Goal: Communication & Community: Answer question/provide support

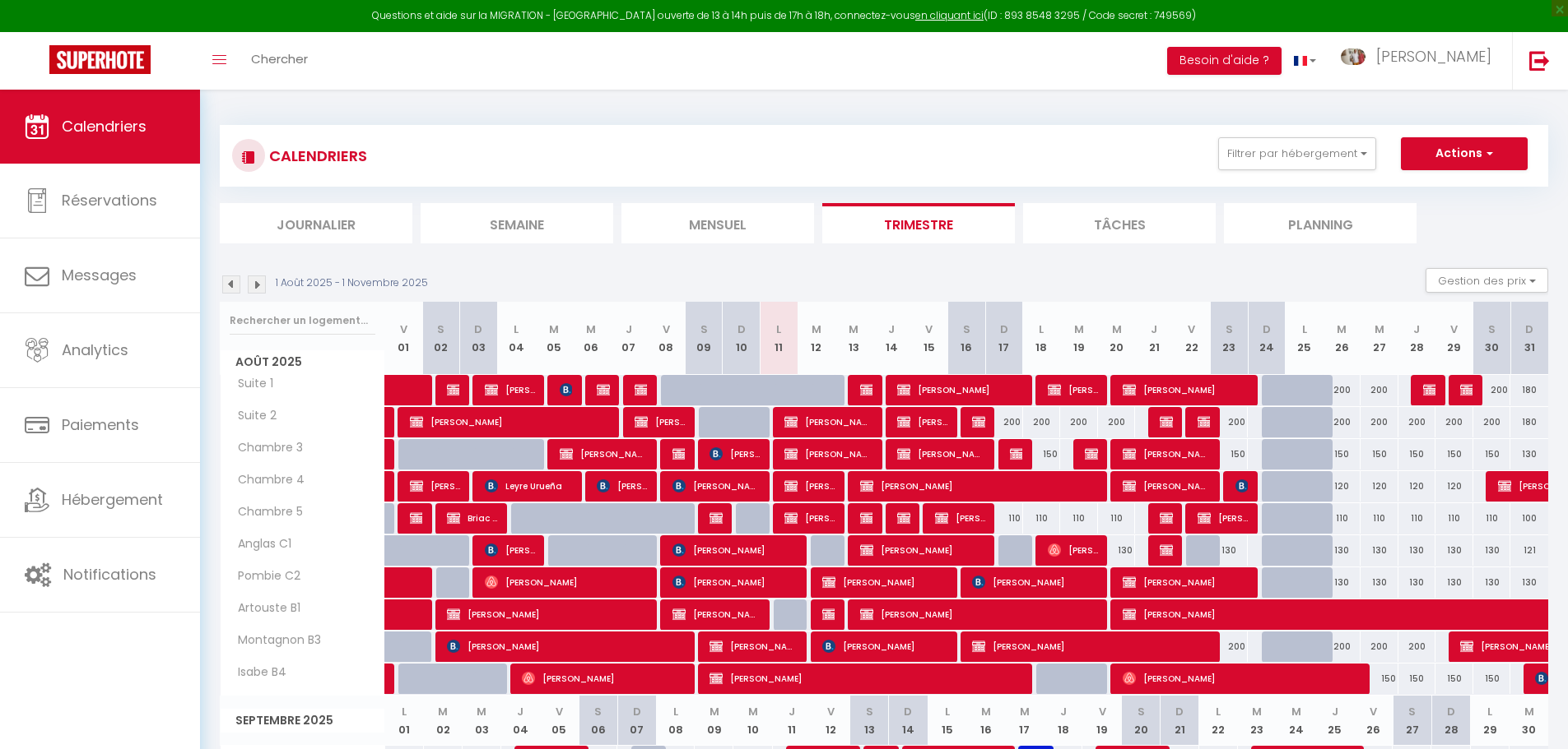
select select "KO"
select select "0"
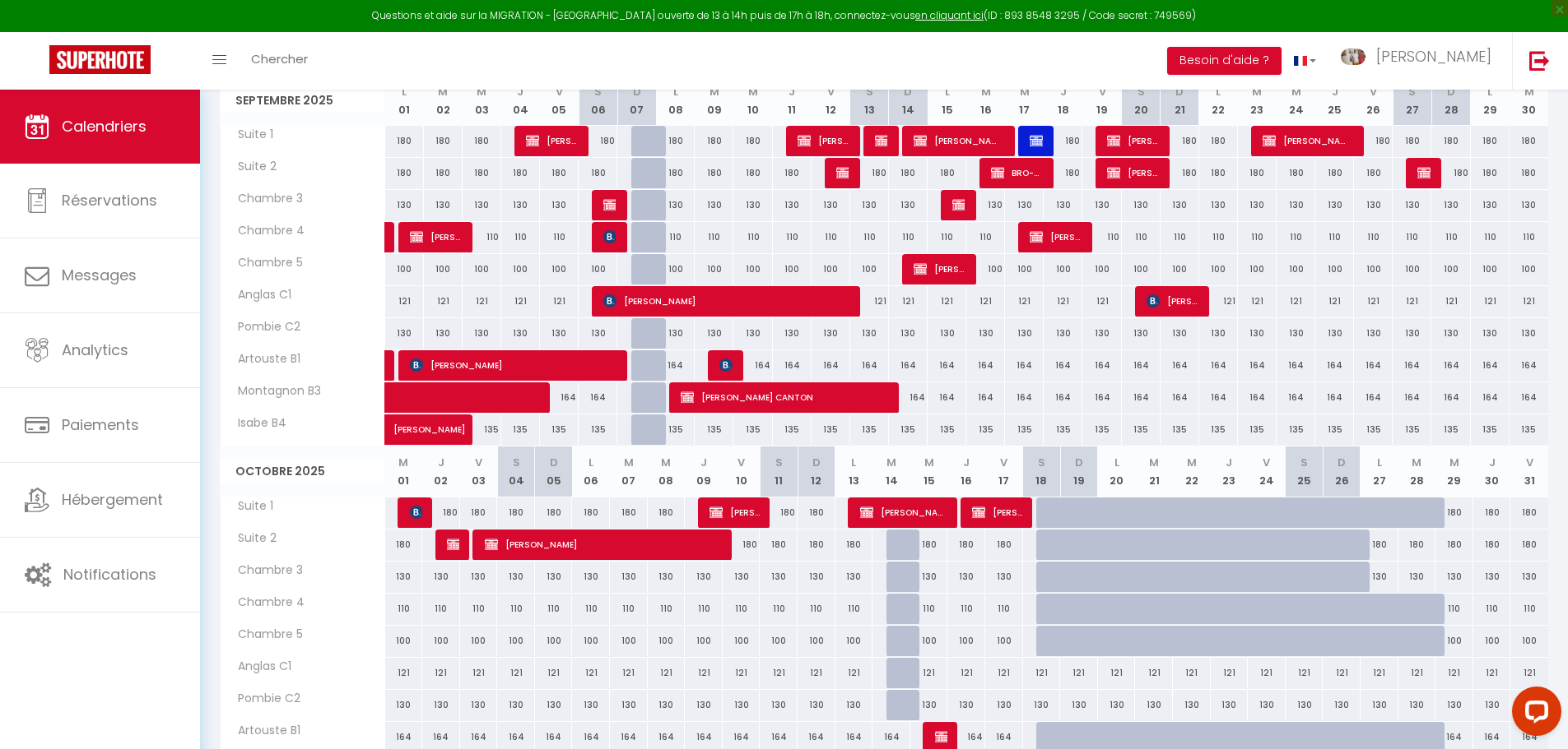
scroll to position [593, 0]
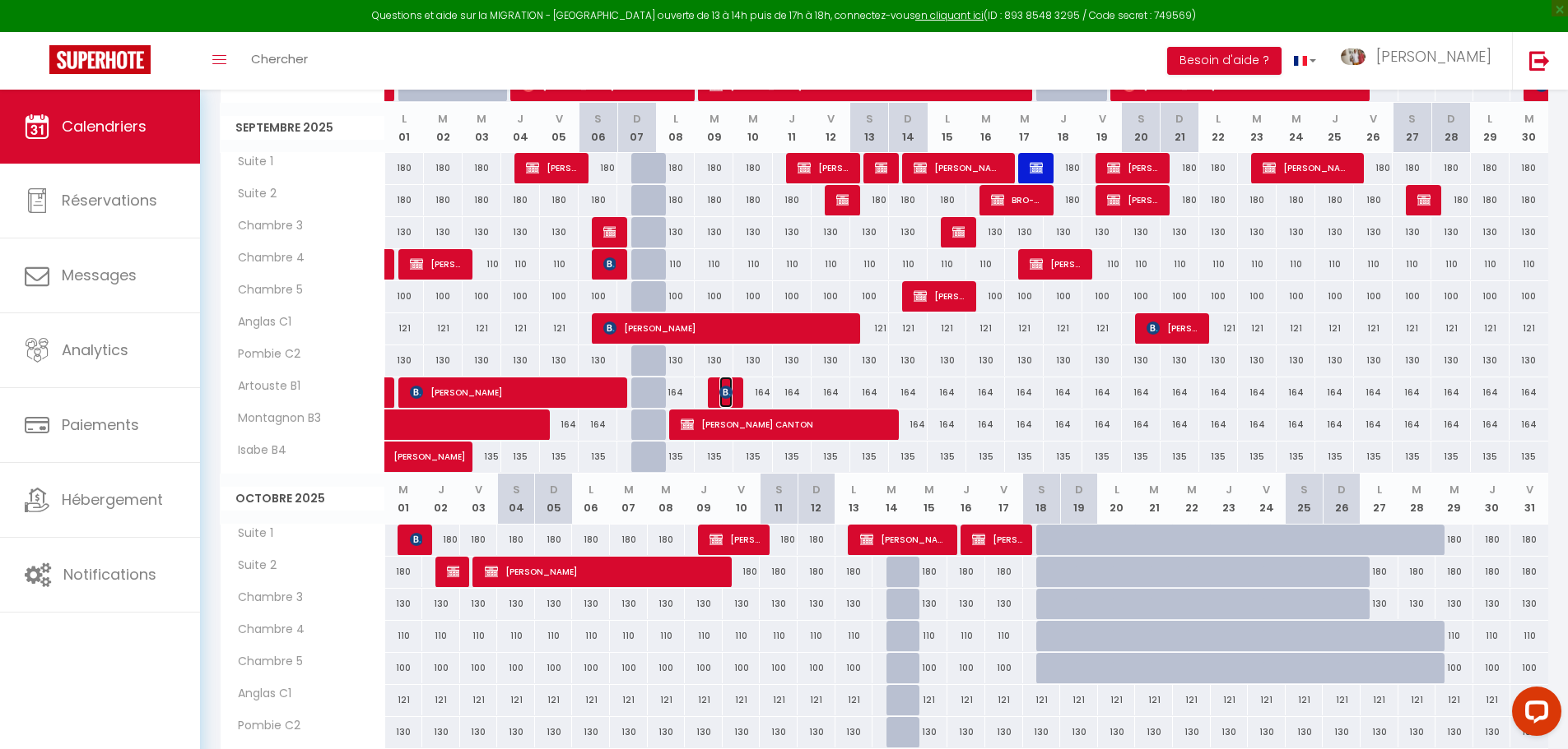
click at [726, 386] on img at bounding box center [726, 393] width 13 height 13
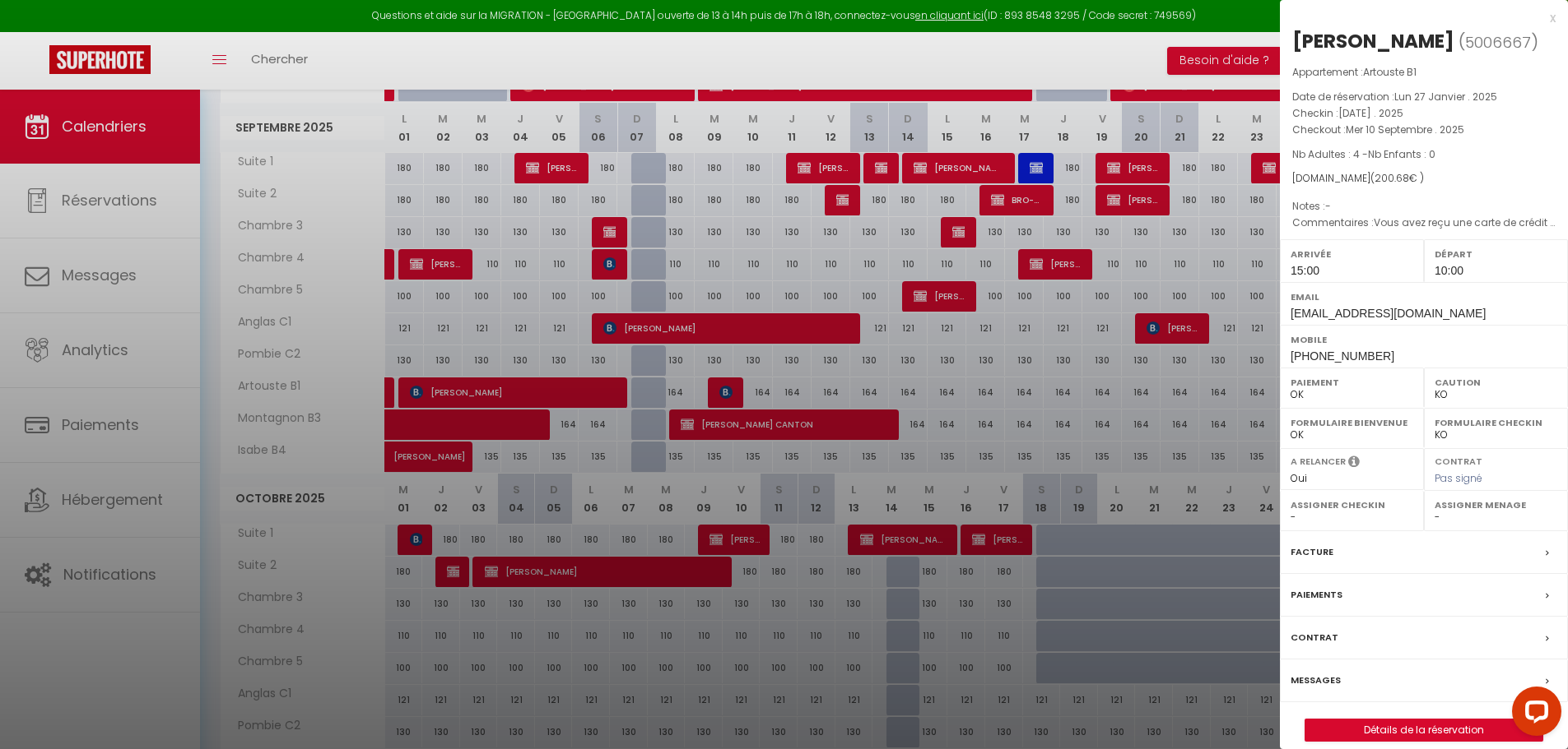
click at [1349, 686] on div "Messages" at bounding box center [1424, 681] width 288 height 43
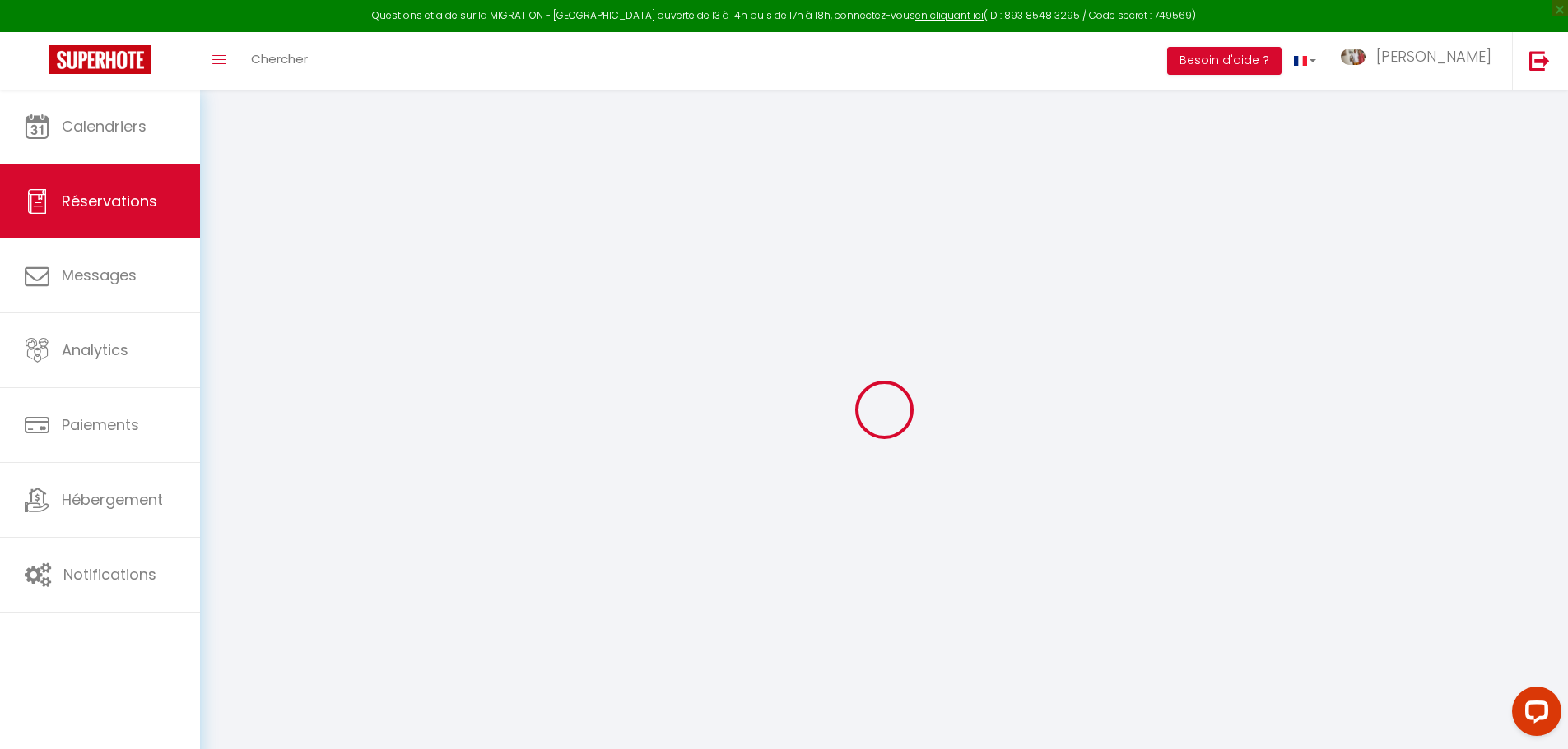
select select
checkbox input "false"
type textarea "Vous avez reçu une carte de crédit virtuelle pour cette réservation.Vous pourre…"
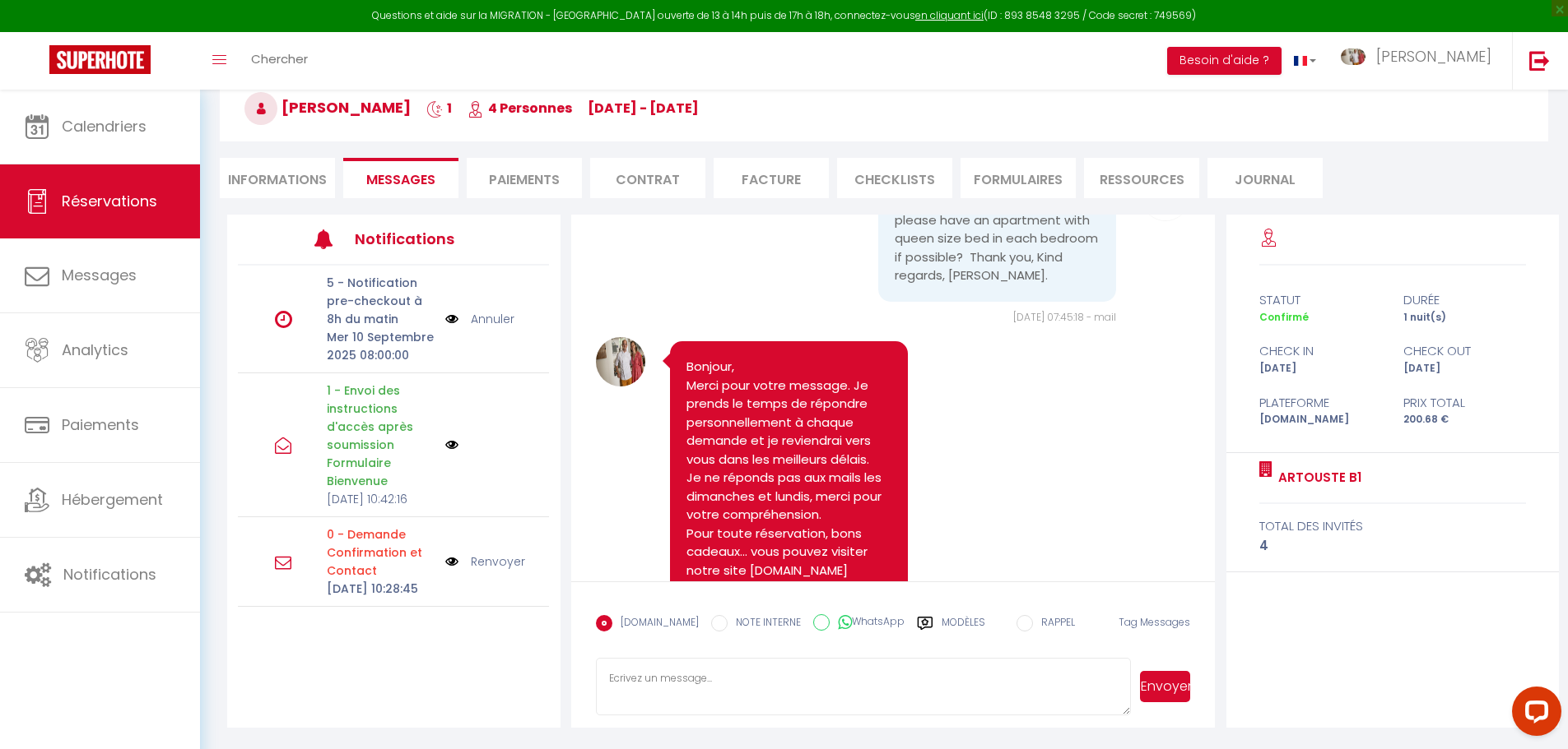
scroll to position [1581, 0]
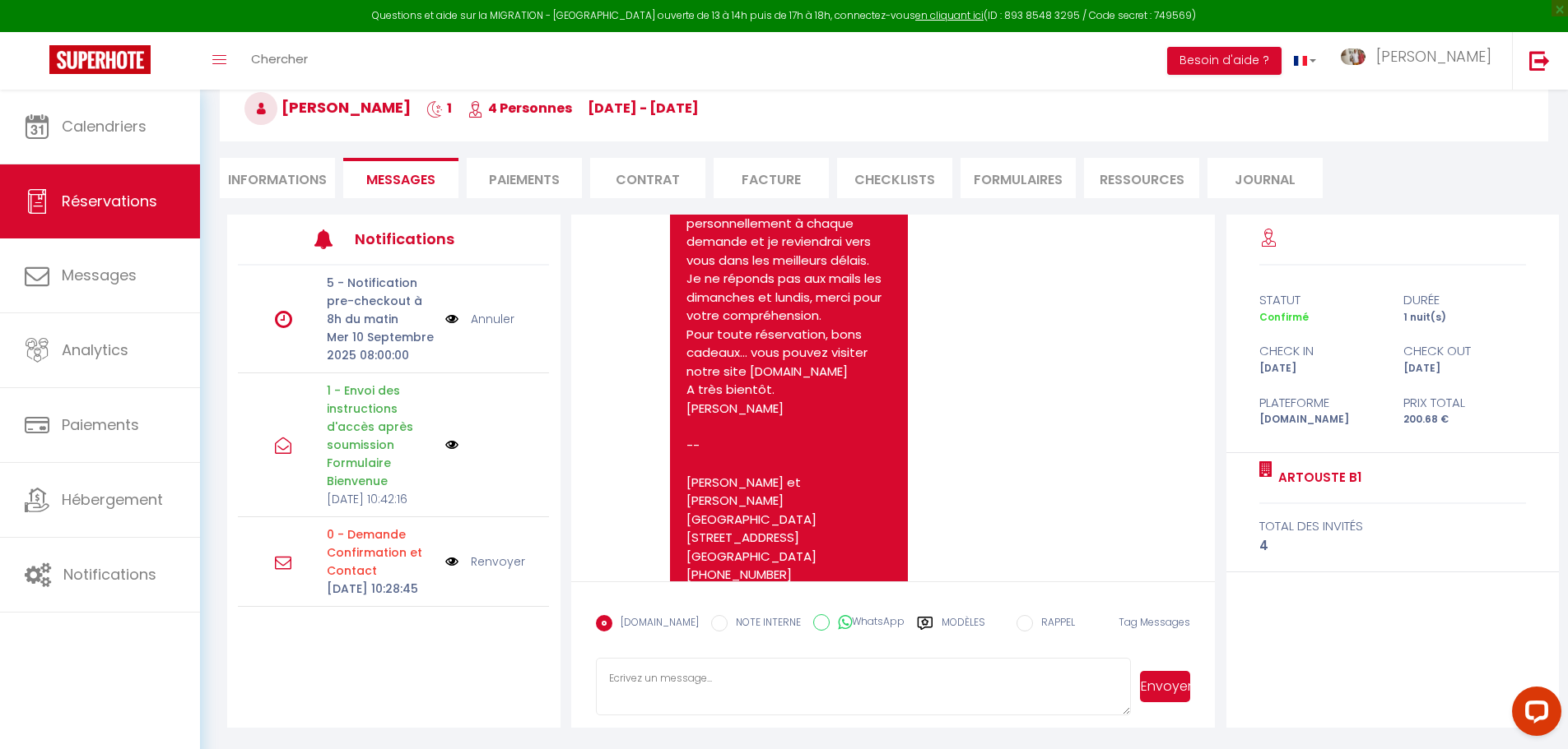
click at [654, 680] on textarea at bounding box center [864, 687] width 536 height 57
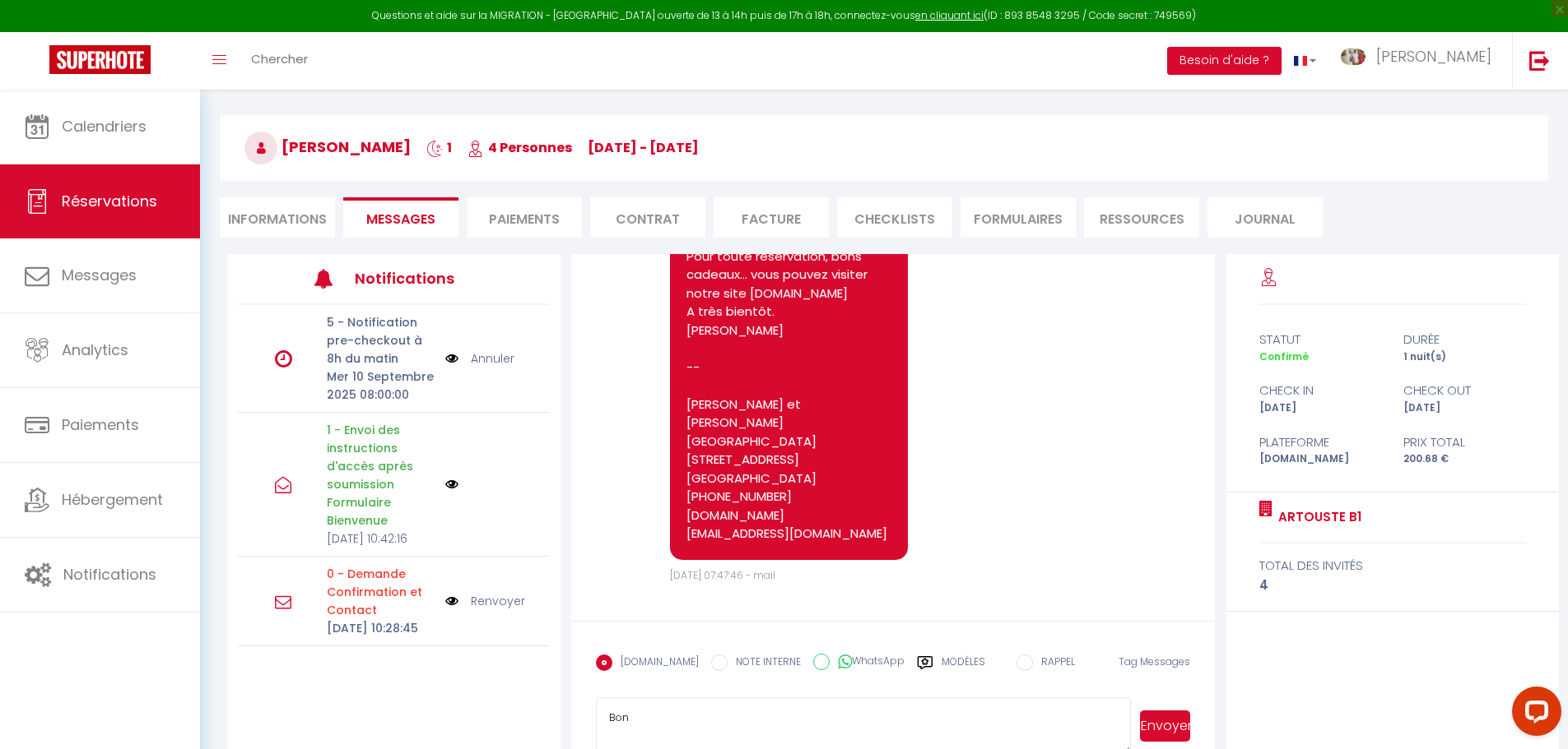
scroll to position [90, 0]
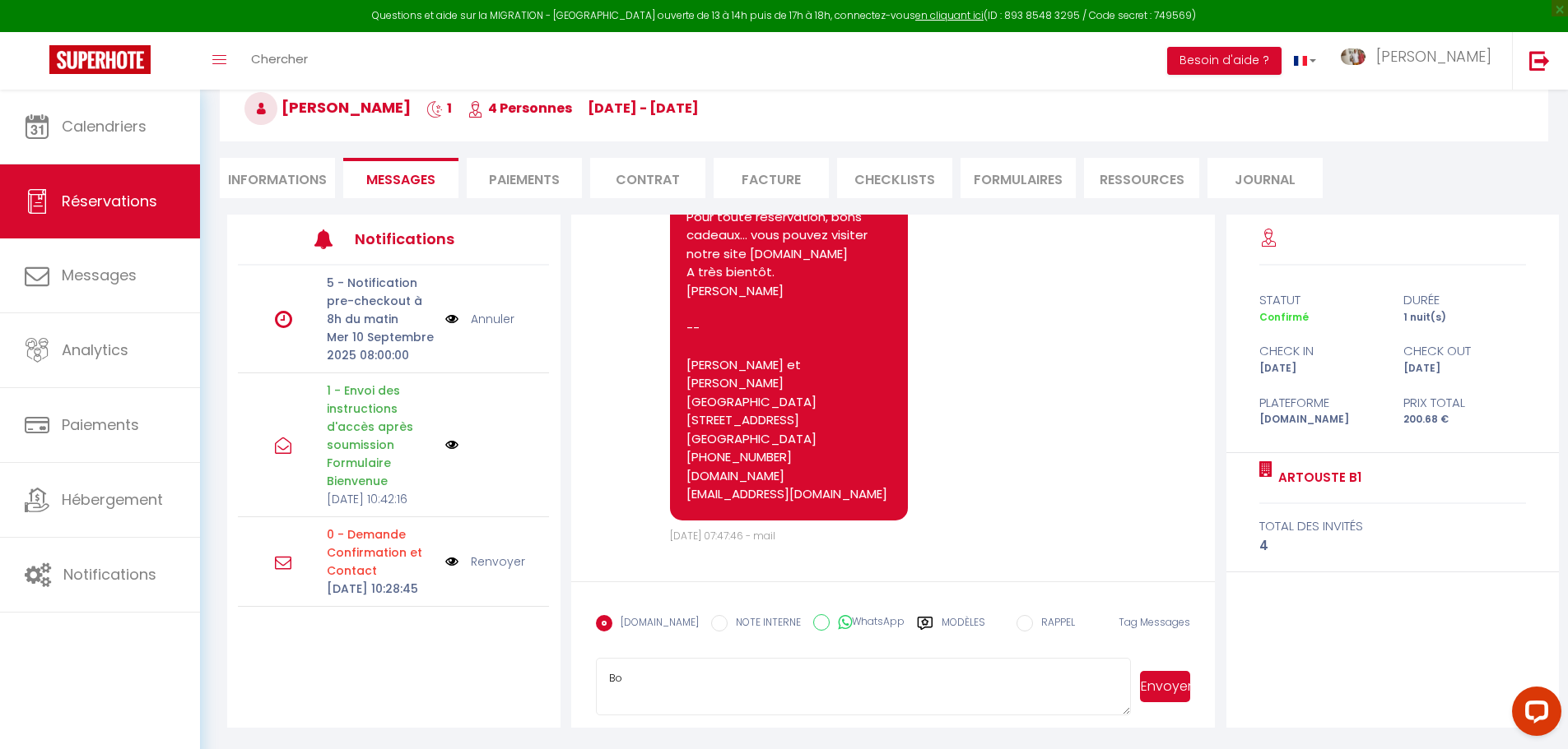
type textarea "B"
click at [639, 703] on textarea "Hello, Thank you for your message. We have got a car park so it's ok for 2 cars…" at bounding box center [864, 687] width 536 height 57
type textarea "Hello, Thank you for your message. We have got a car park so it's ok for 2 cars…"
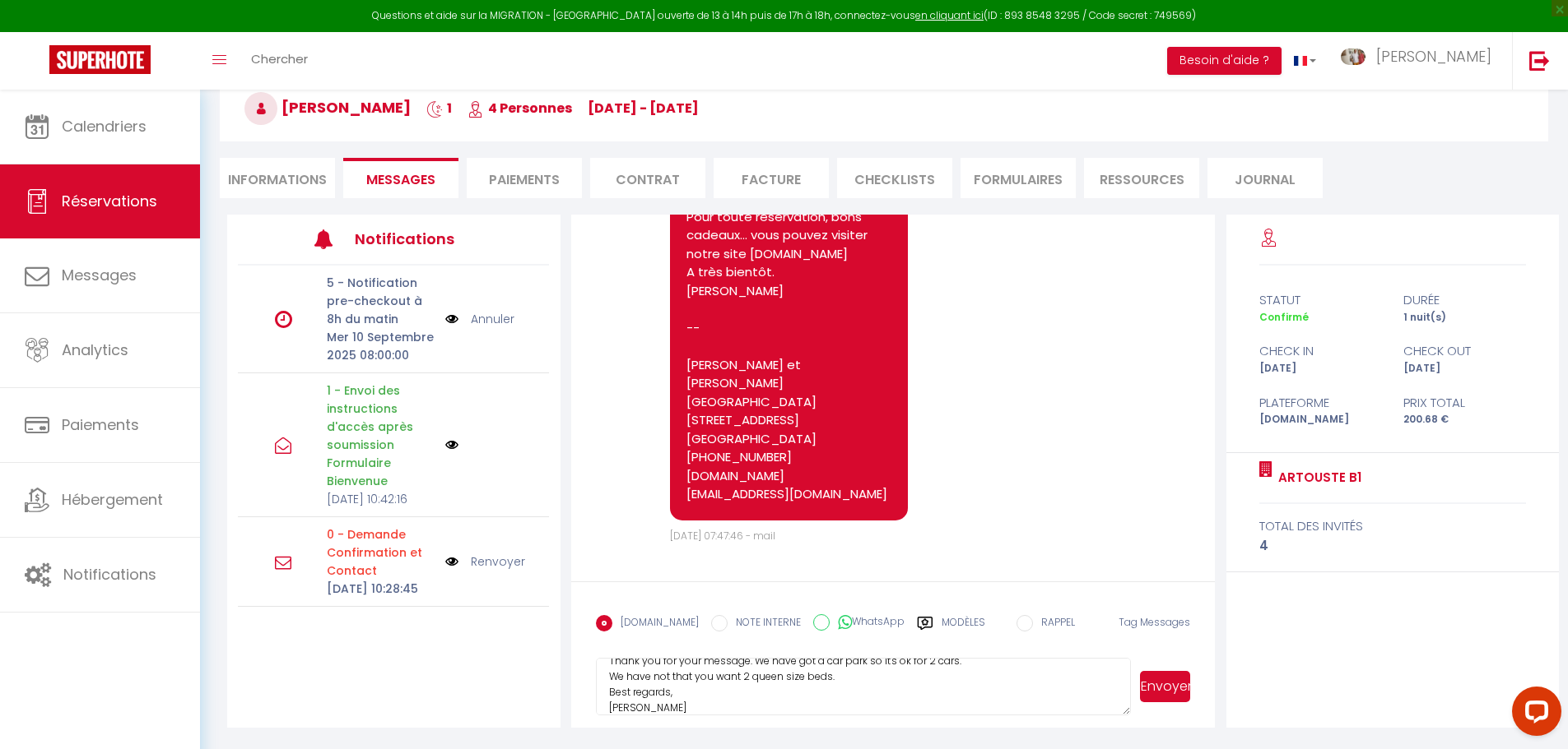
click at [1168, 685] on button "Envoyer" at bounding box center [1165, 687] width 50 height 32
